Goal: Task Accomplishment & Management: Complete application form

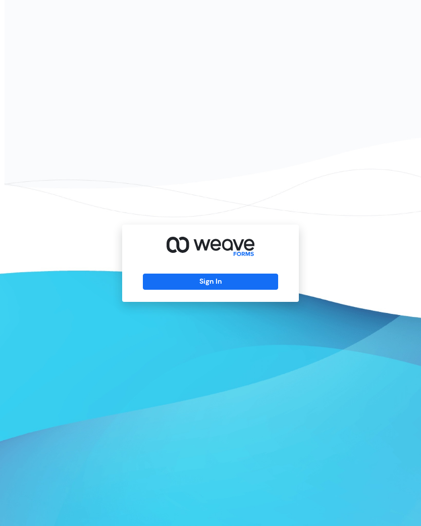
click at [268, 290] on button "Sign In" at bounding box center [210, 281] width 135 height 16
click at [223, 290] on button "Sign In" at bounding box center [210, 281] width 135 height 16
